Goal: Task Accomplishment & Management: Manage account settings

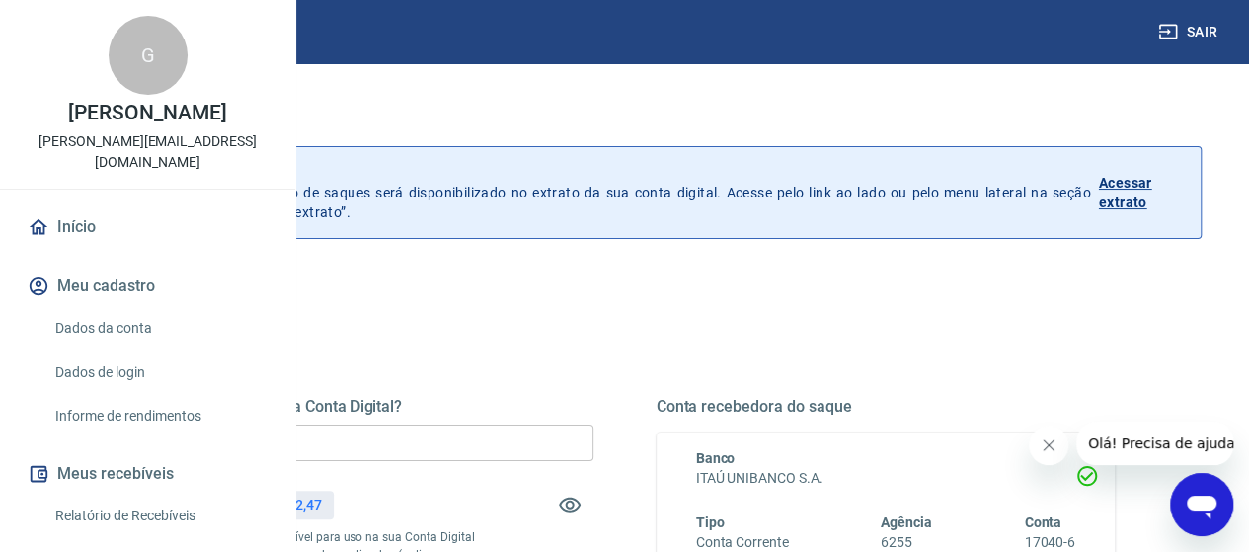
click at [544, 430] on input "R$ 0,00" at bounding box center [363, 442] width 459 height 37
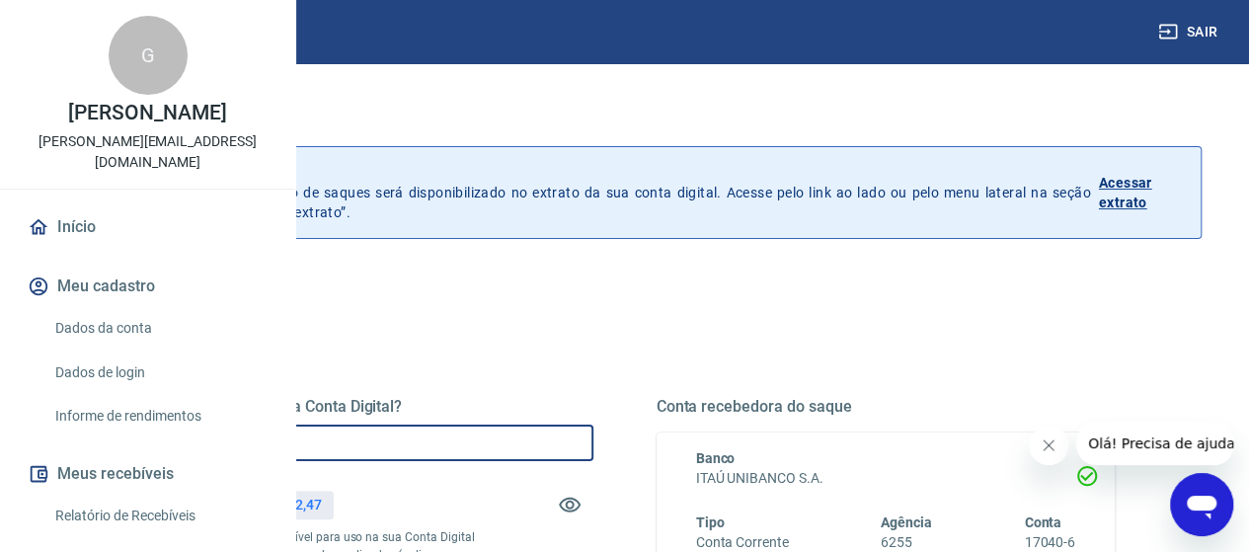
type input "R$ 25.652,47"
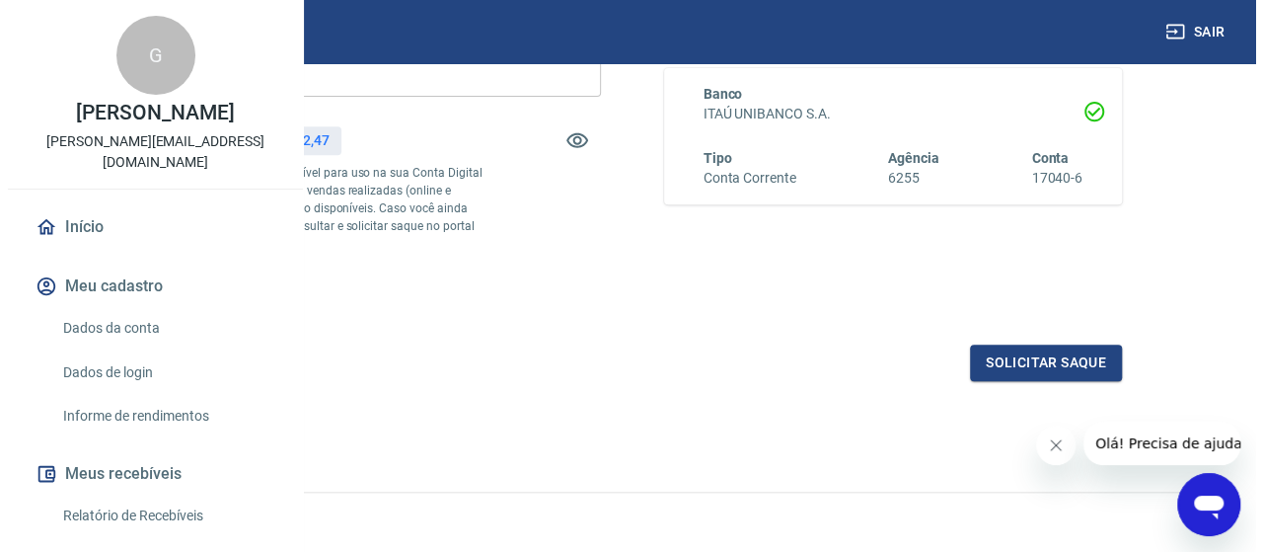
scroll to position [395, 0]
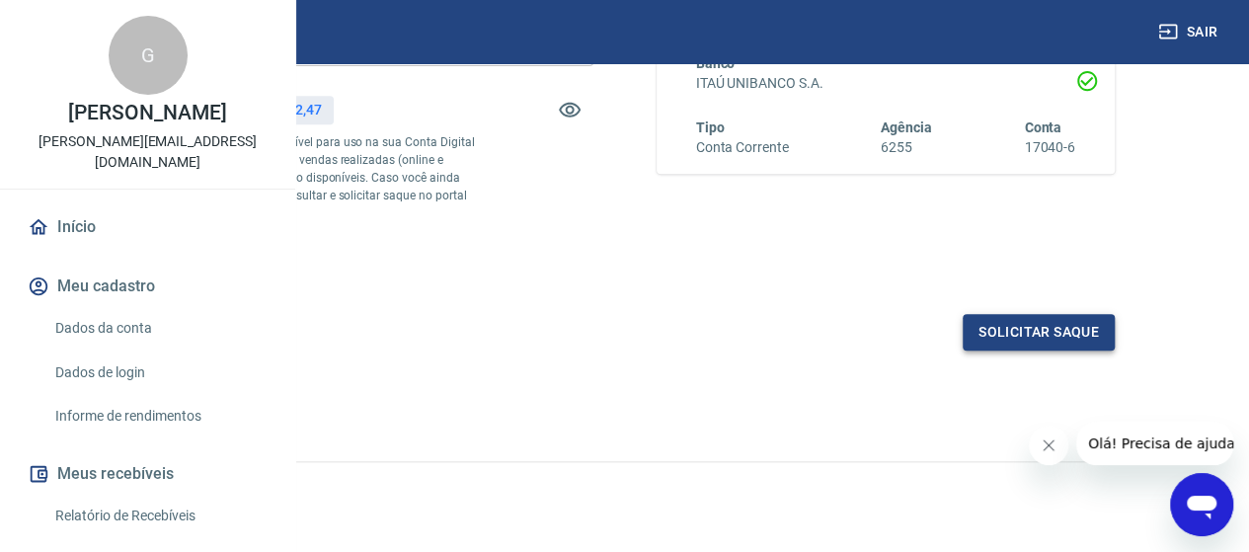
click at [1052, 350] on button "Solicitar saque" at bounding box center [1038, 332] width 152 height 37
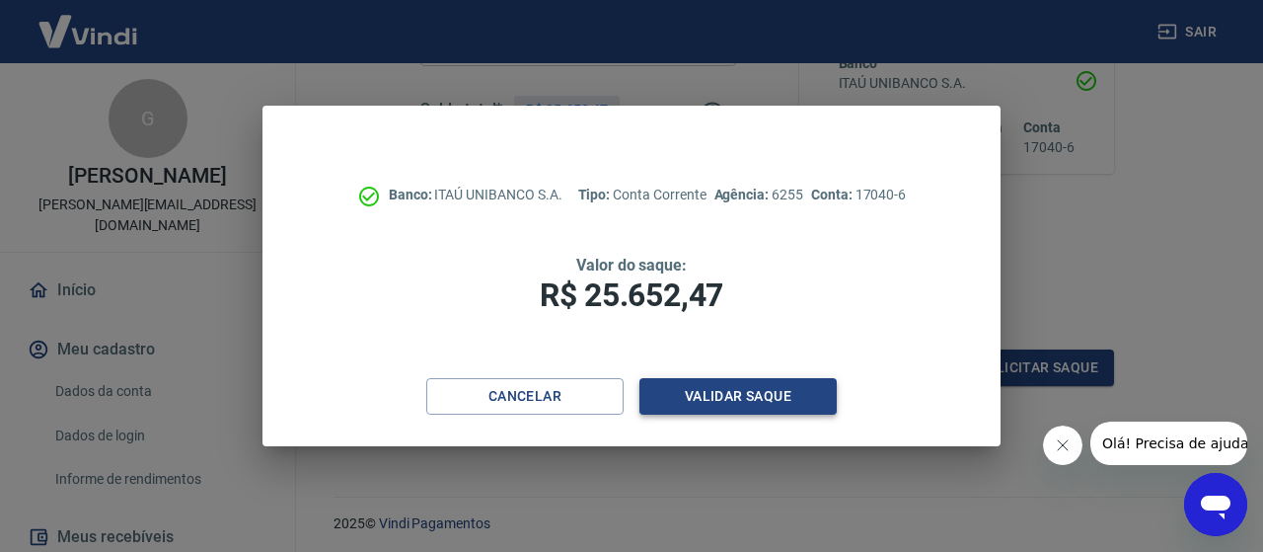
click at [770, 387] on button "Validar saque" at bounding box center [738, 396] width 197 height 37
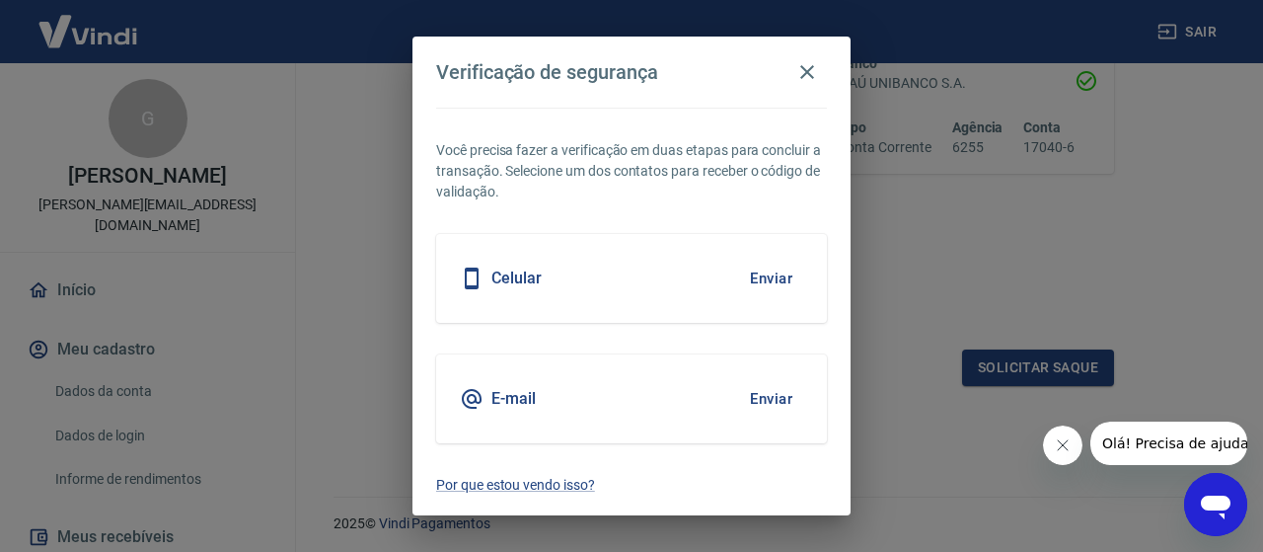
click at [765, 275] on button "Enviar" at bounding box center [771, 278] width 64 height 41
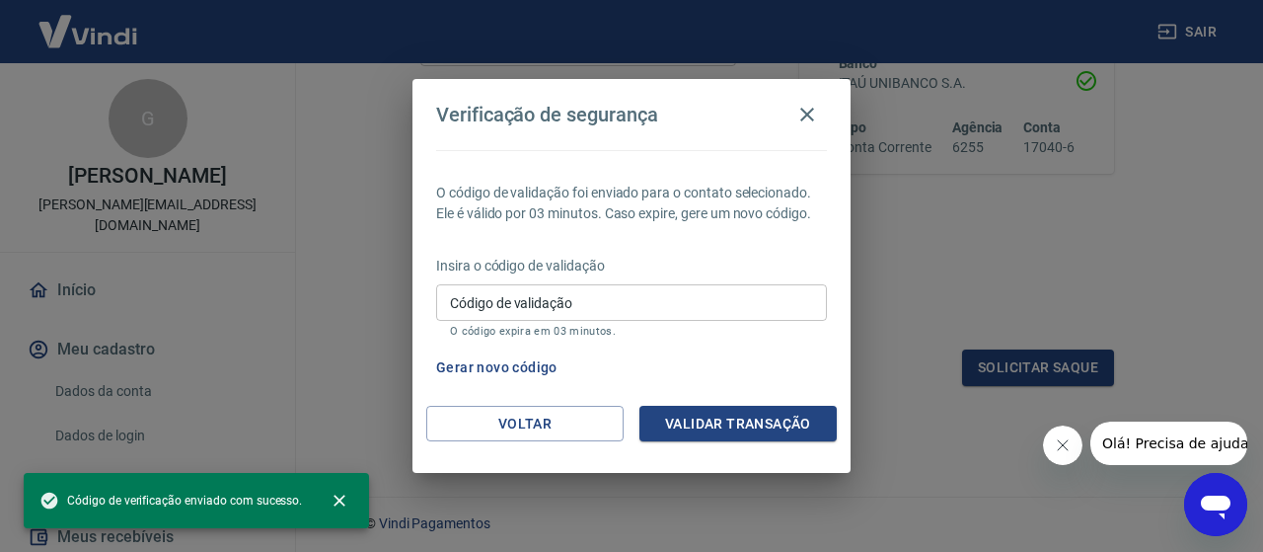
click at [539, 309] on input "Código de validação" at bounding box center [631, 302] width 391 height 37
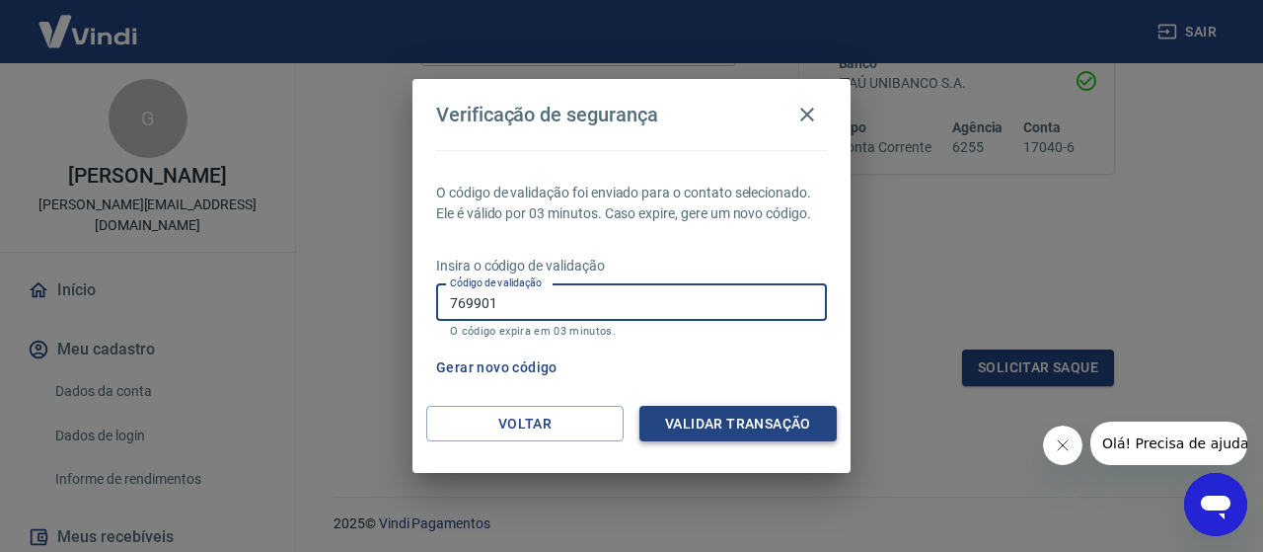
type input "769901"
click at [713, 419] on button "Validar transação" at bounding box center [738, 424] width 197 height 37
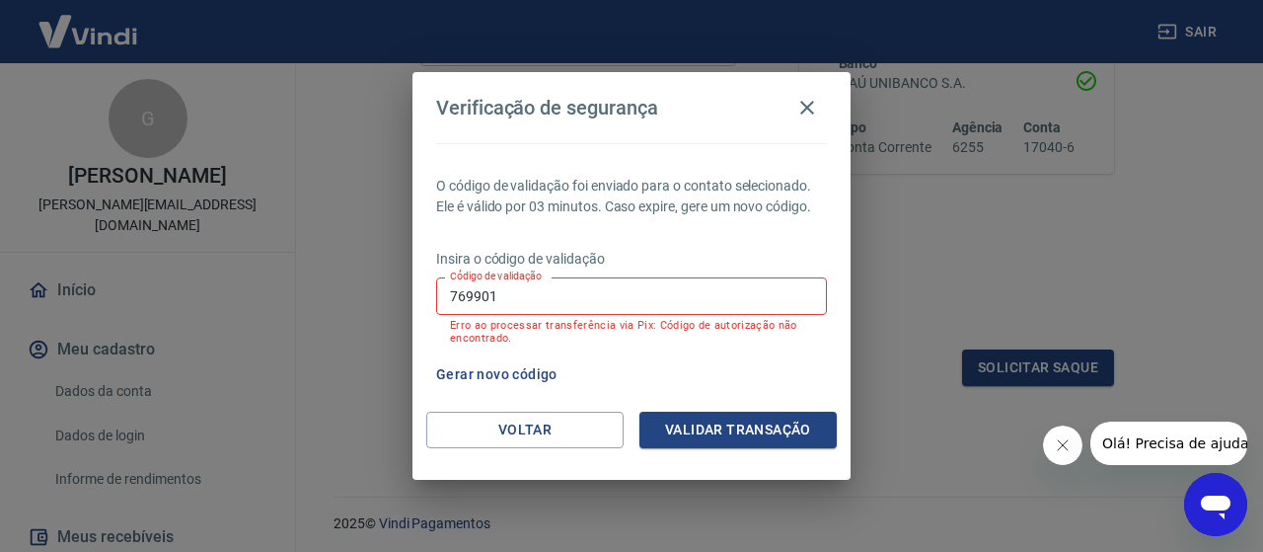
drag, startPoint x: 498, startPoint y: 306, endPoint x: 421, endPoint y: 308, distance: 78.0
click at [422, 308] on div "O código de validação foi enviado para o contato selecionado. Ele é válido por …" at bounding box center [632, 277] width 438 height 268
click at [495, 368] on button "Gerar novo código" at bounding box center [496, 374] width 137 height 37
